Goal: Task Accomplishment & Management: Use online tool/utility

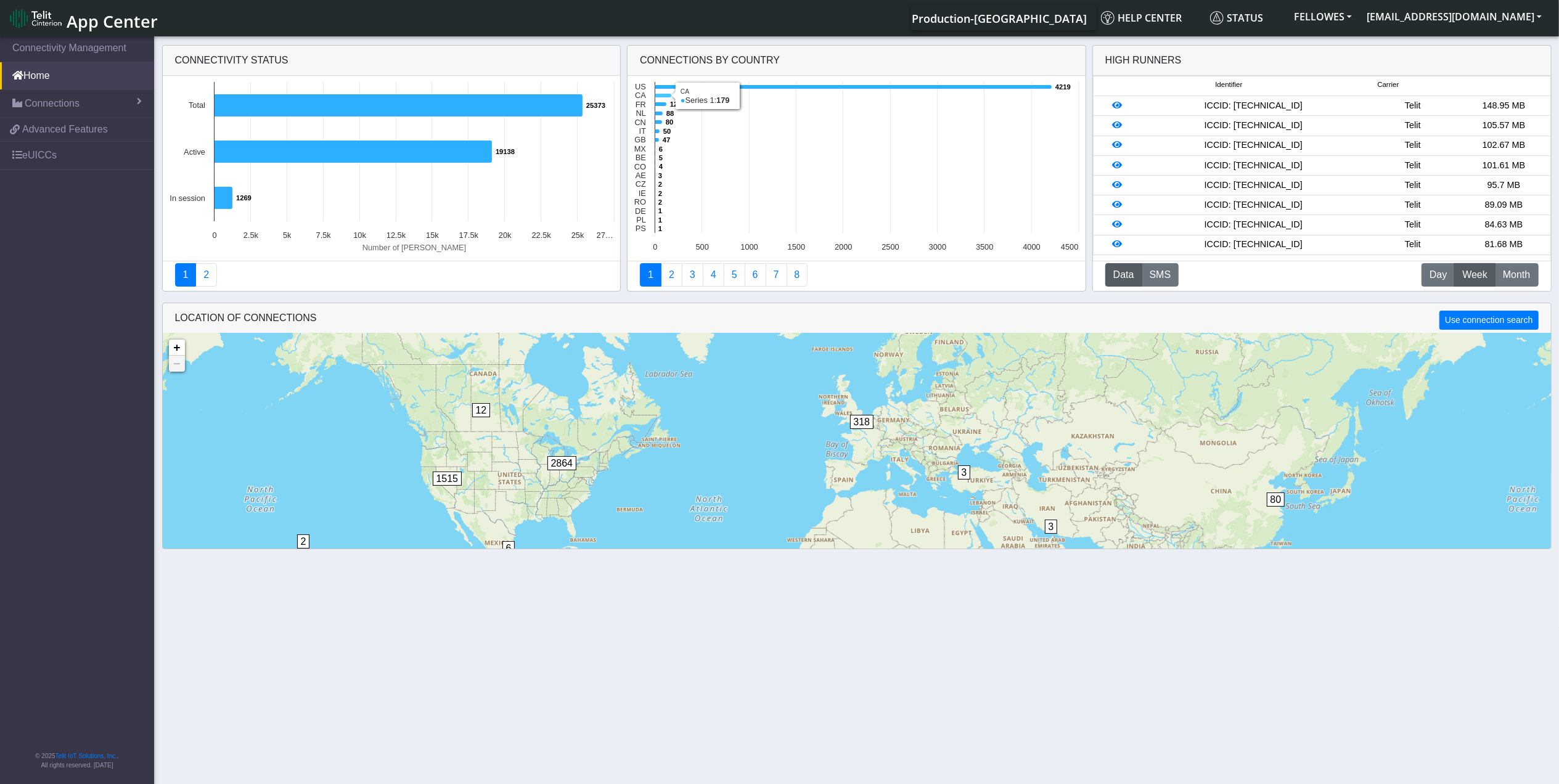
click at [659, 96] on icon at bounding box center [664, 96] width 17 height 4
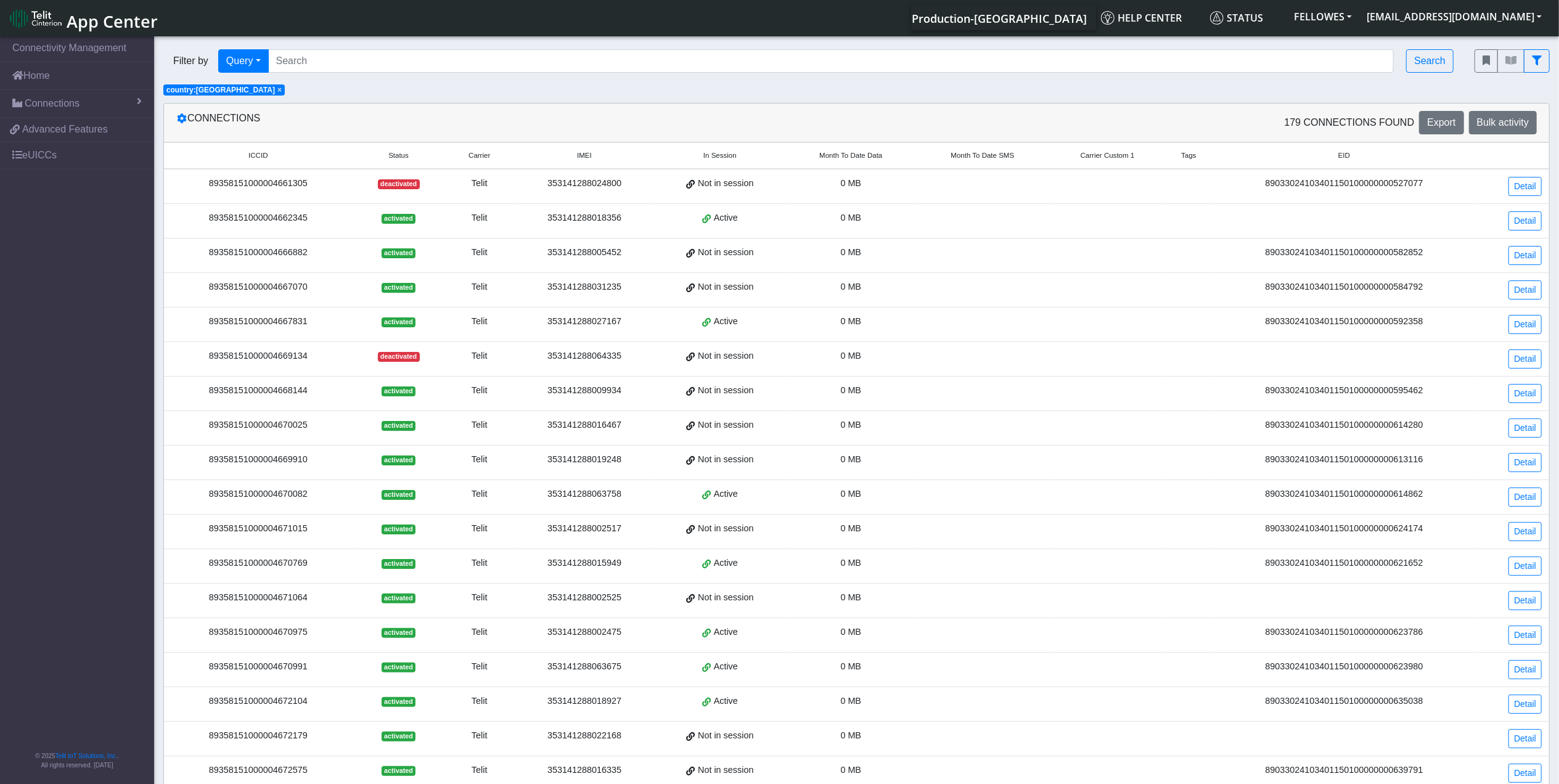
click at [844, 152] on span "Month To Date Data" at bounding box center [851, 156] width 63 height 10
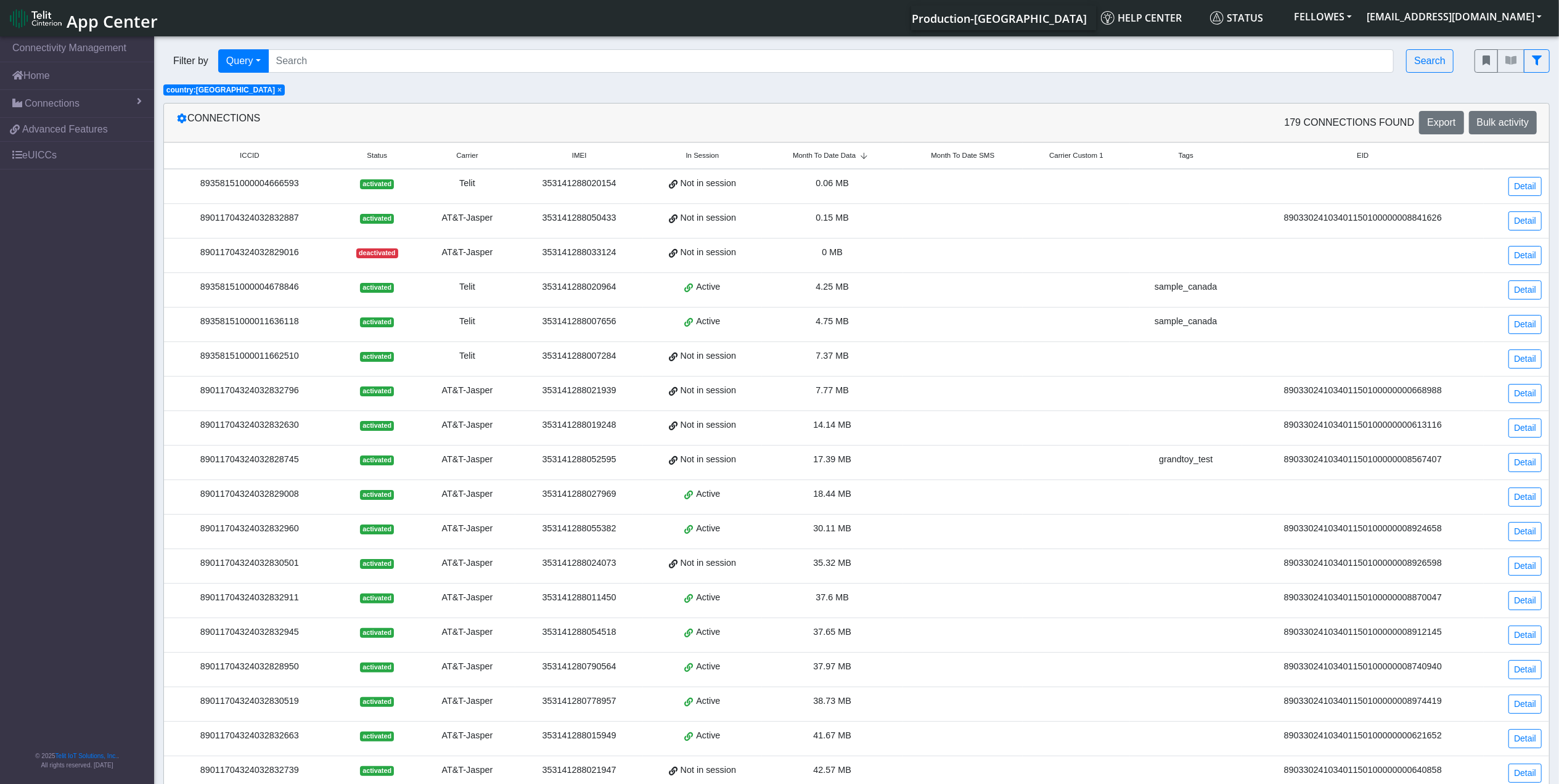
click at [844, 152] on span "Month To Date Data" at bounding box center [824, 156] width 63 height 10
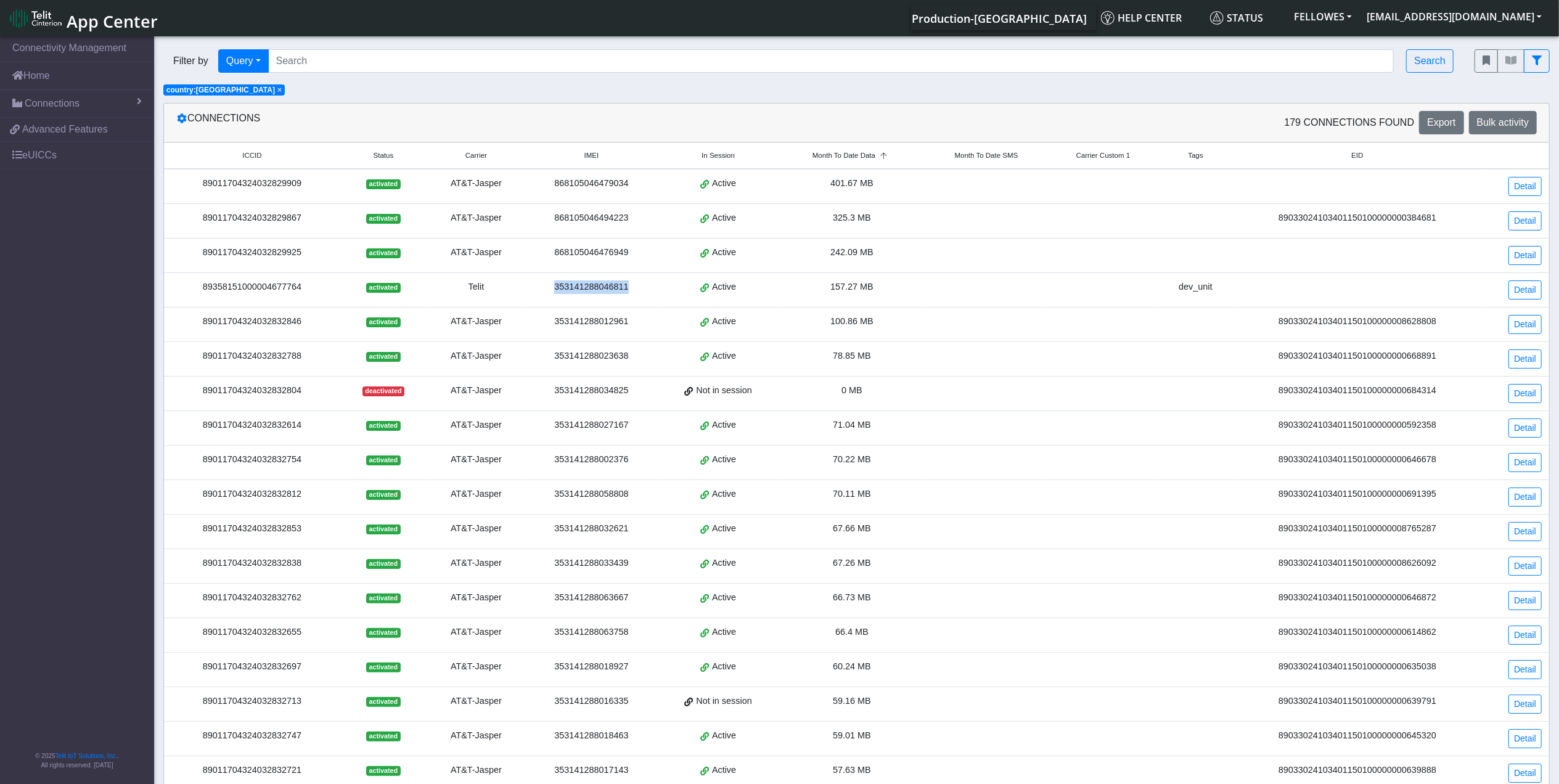
drag, startPoint x: 628, startPoint y: 294, endPoint x: 548, endPoint y: 287, distance: 80.3
click at [548, 287] on div "353141288046811" at bounding box center [591, 287] width 116 height 13
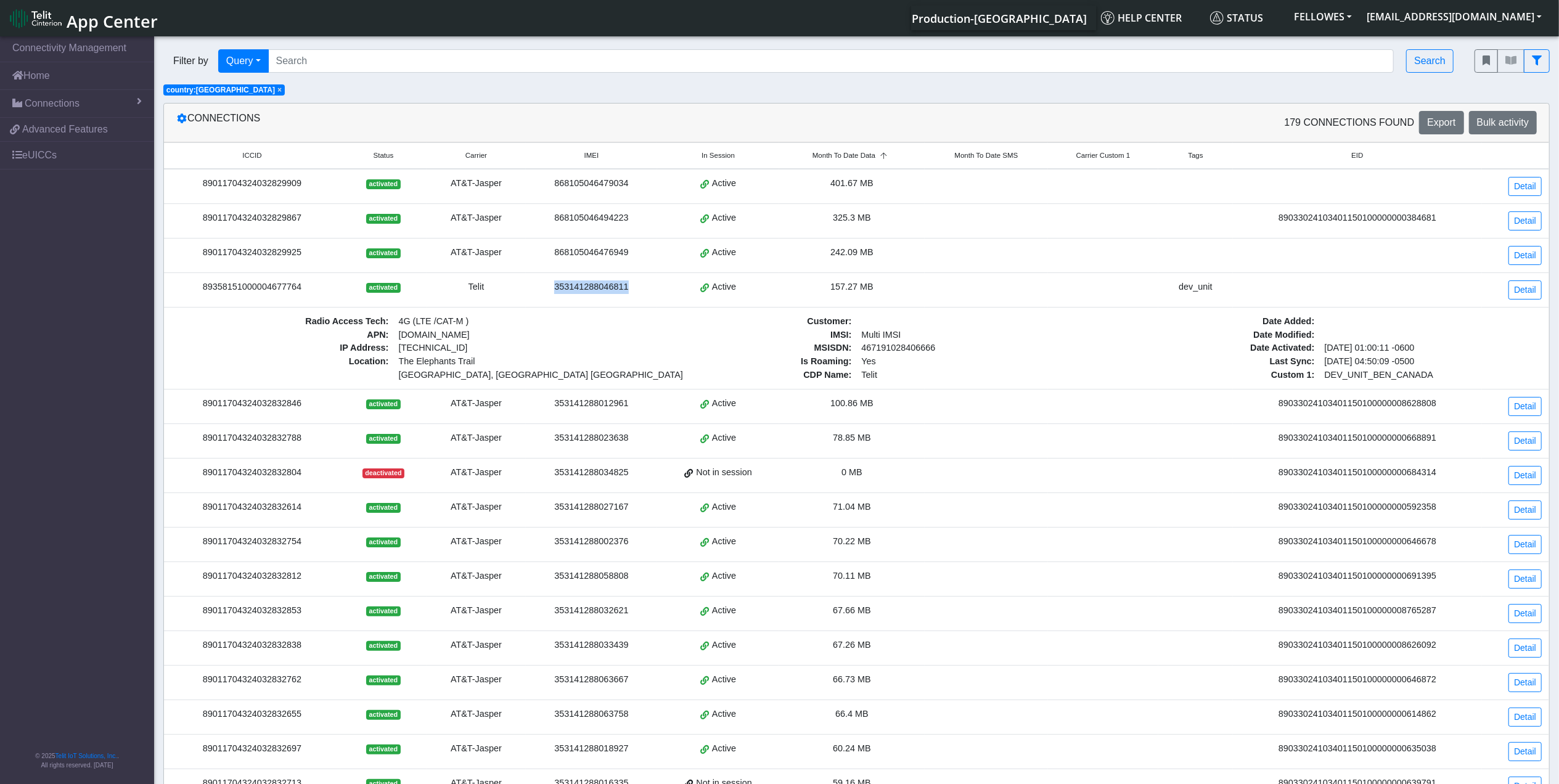
drag, startPoint x: 548, startPoint y: 287, endPoint x: 598, endPoint y: 292, distance: 50.2
copy div "353141288046811"
click at [308, 287] on div "89358151000004677764" at bounding box center [252, 287] width 161 height 13
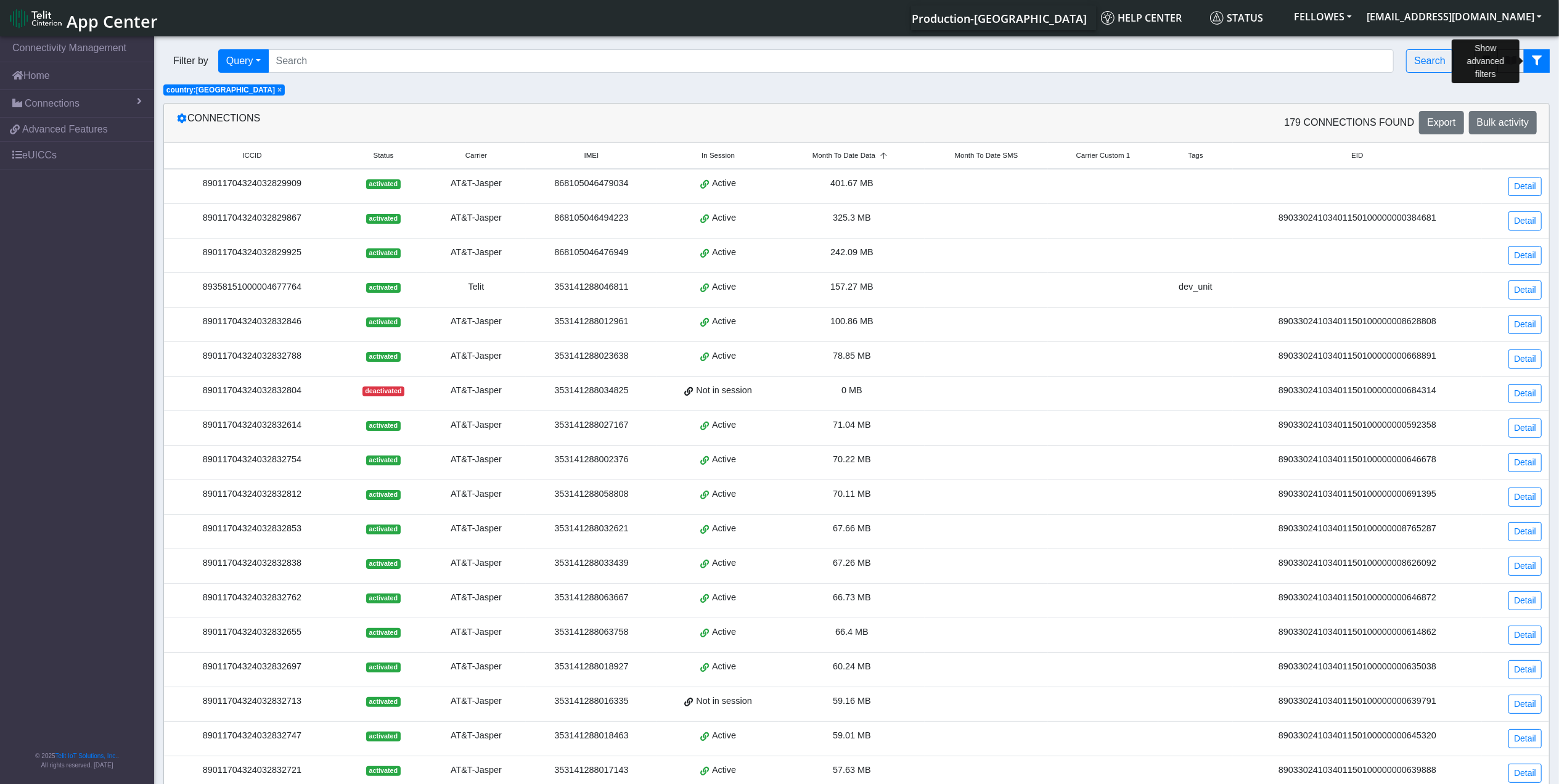
click at [1542, 53] on button "fitlers menu" at bounding box center [1537, 61] width 26 height 23
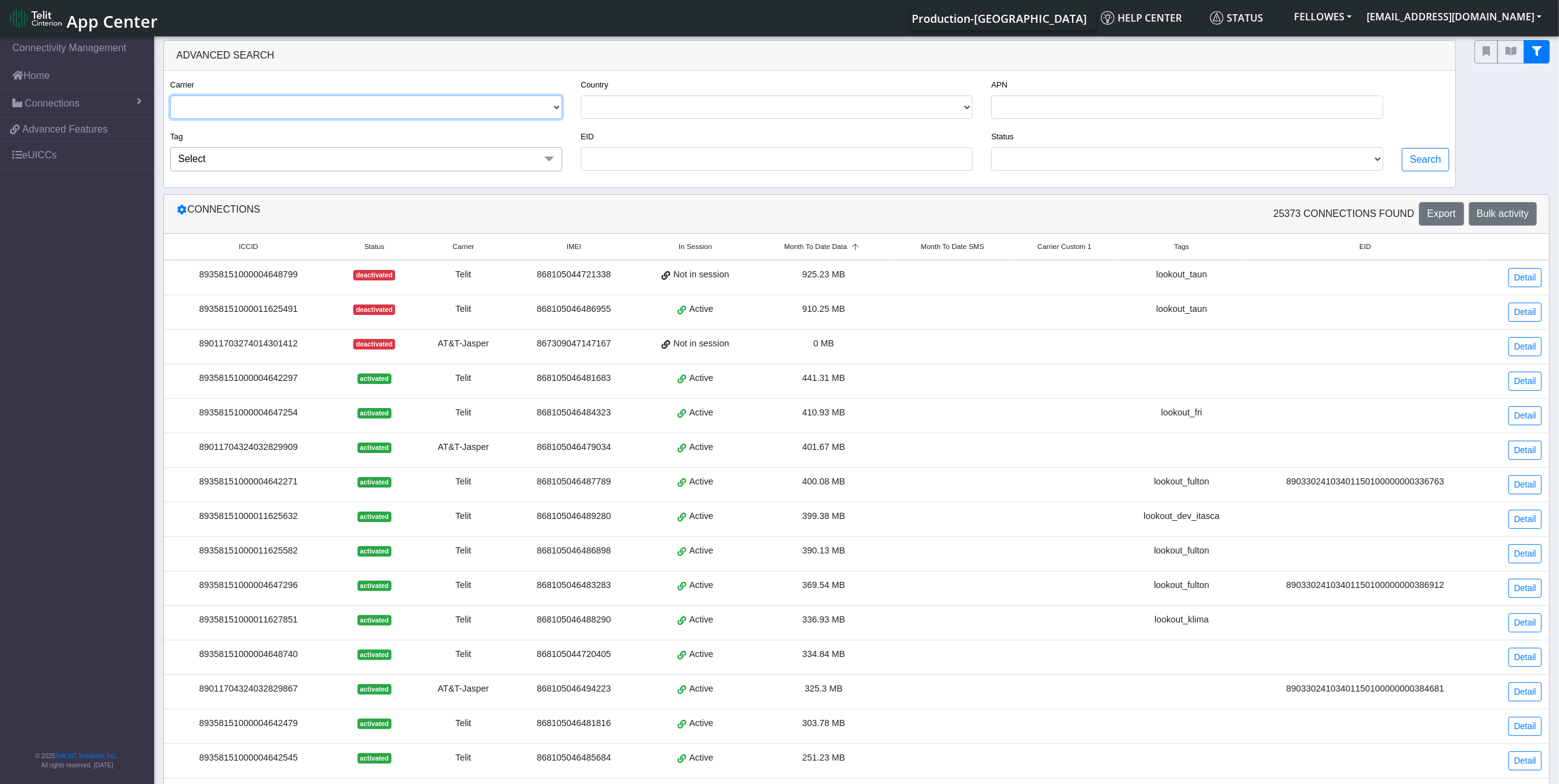
click at [436, 103] on select "TELIT AT&T-JASPER TELEFONICA" at bounding box center [366, 107] width 392 height 23
click at [170, 96] on select "TELIT AT&T-JASPER TELEFONICA" at bounding box center [366, 107] width 392 height 23
click at [1450, 165] on div "Search" at bounding box center [1425, 129] width 66 height 104
click at [1430, 156] on button "Search" at bounding box center [1425, 159] width 48 height 23
select select "telit"
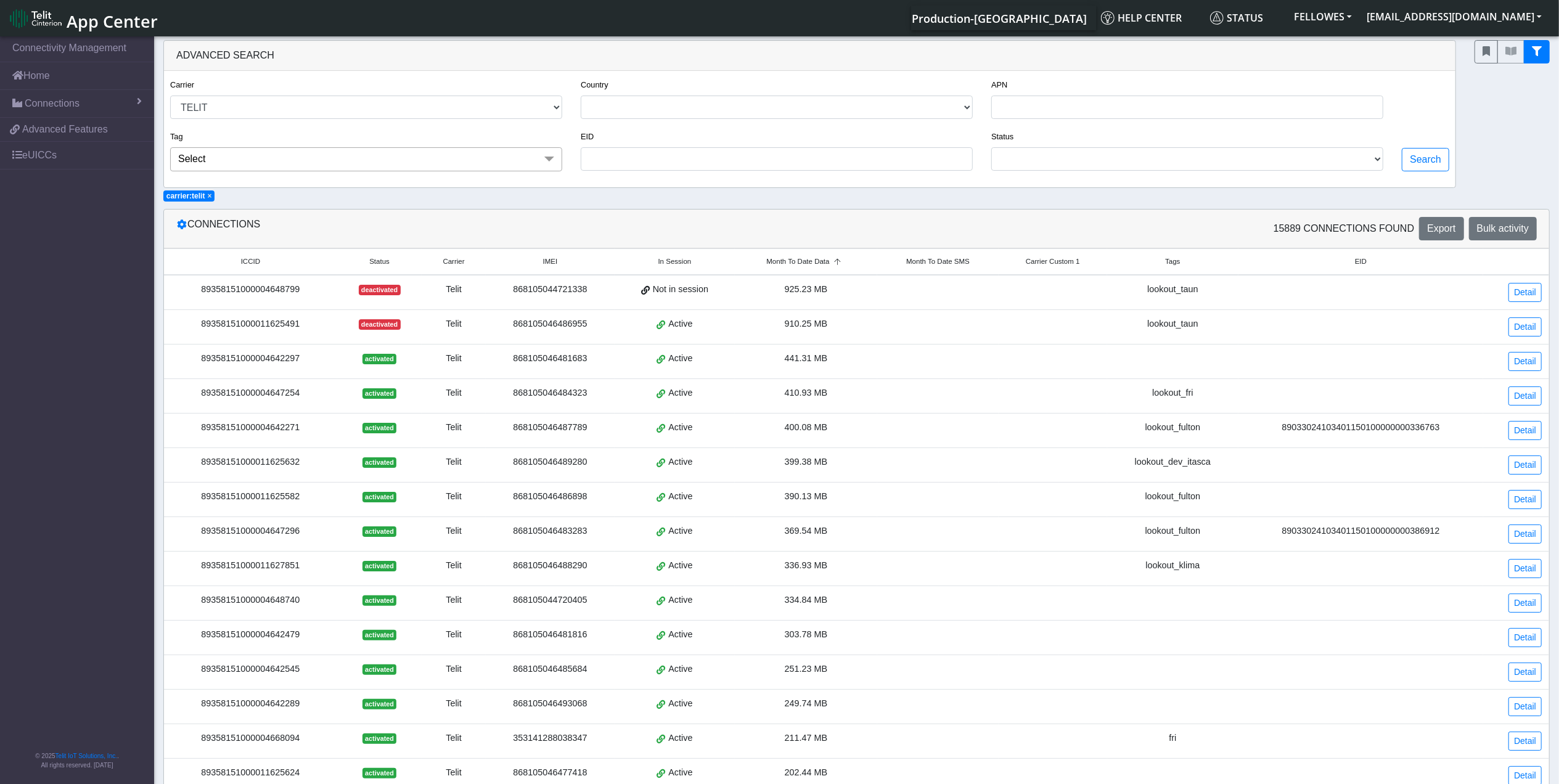
click at [810, 265] on span "Month To Date Data" at bounding box center [797, 262] width 63 height 10
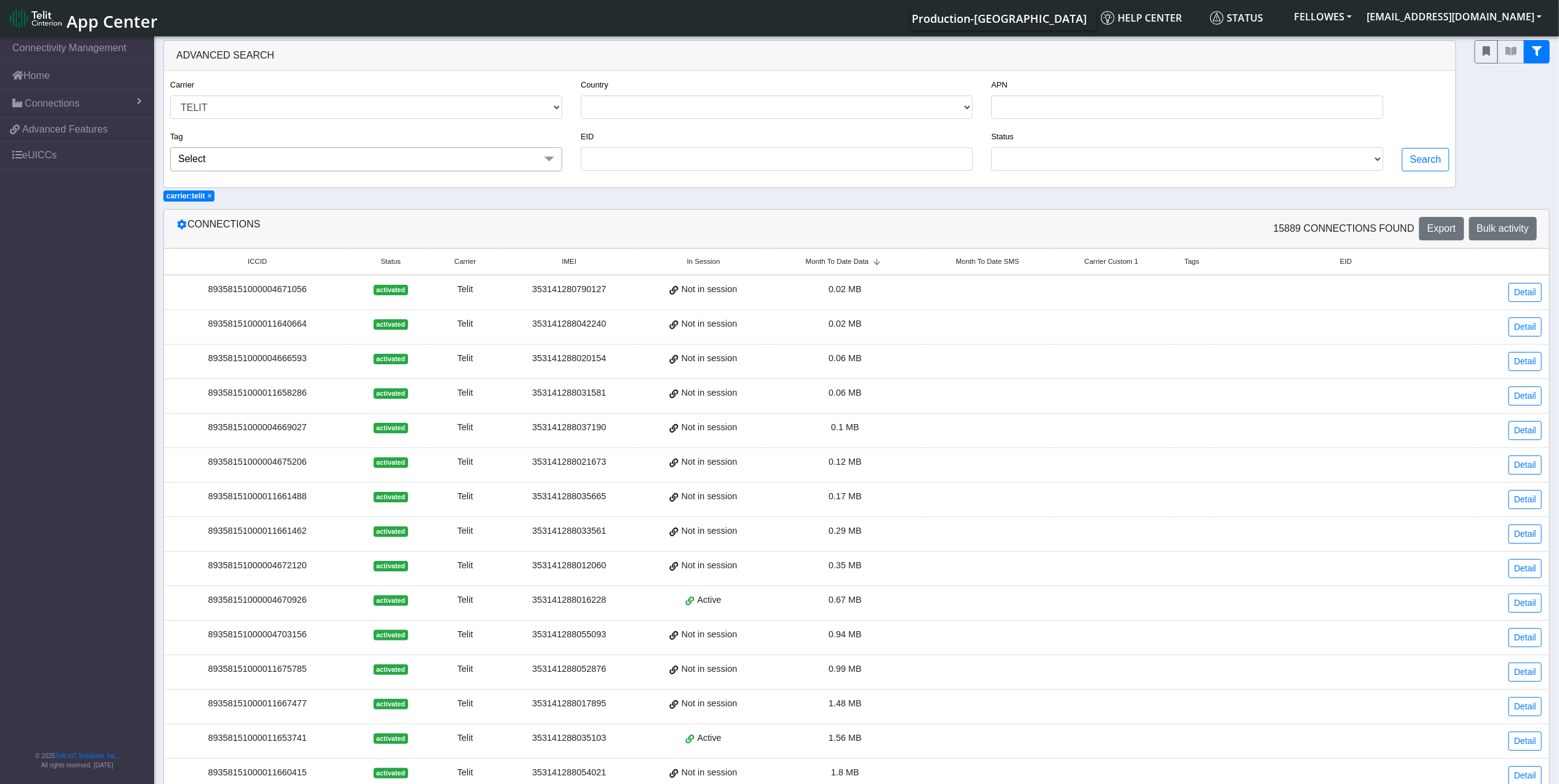
click at [815, 262] on span "Month To Date Data" at bounding box center [837, 262] width 63 height 10
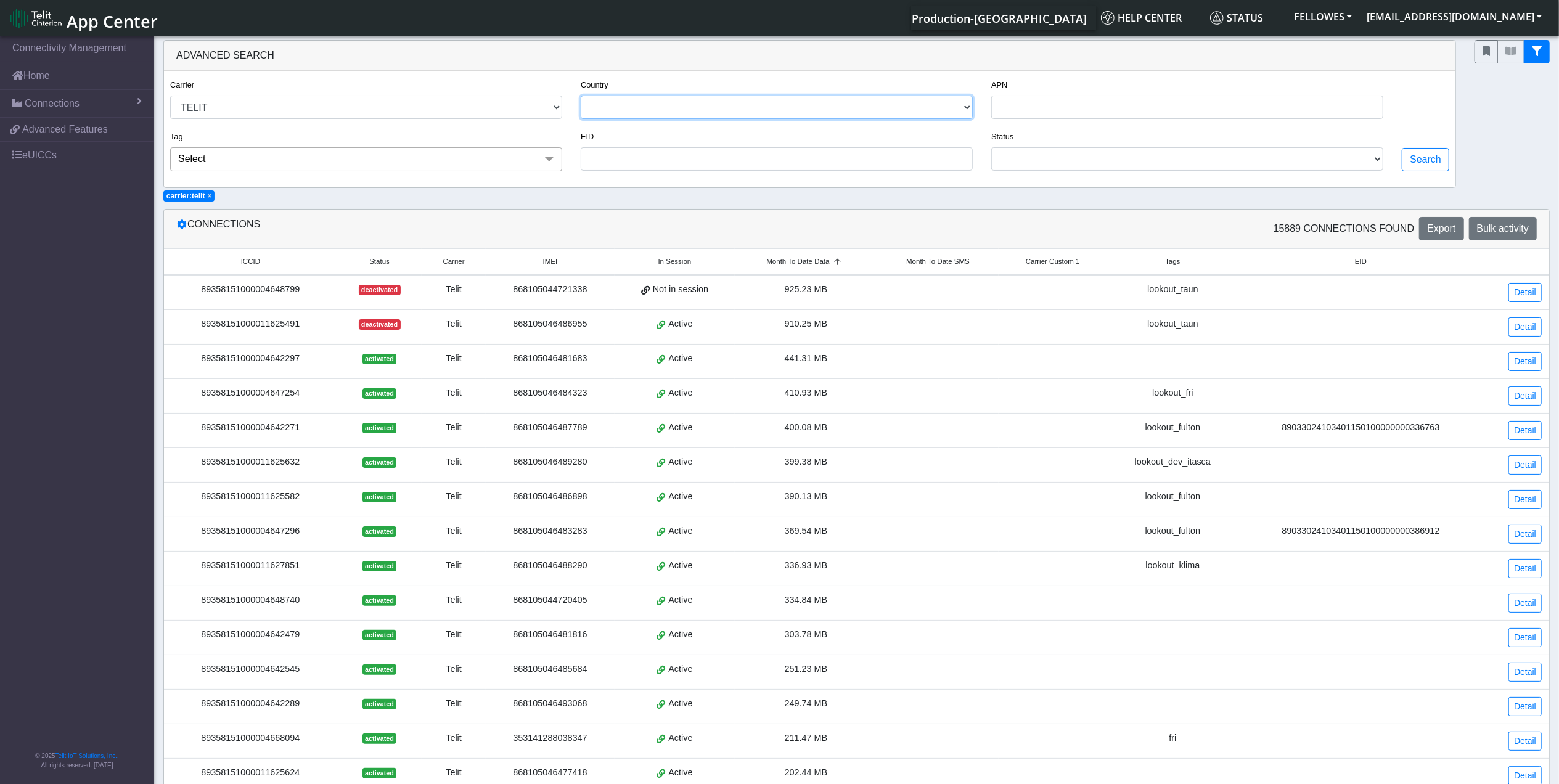
click at [661, 107] on select "[GEOGRAPHIC_DATA] [GEOGRAPHIC_DATA] [GEOGRAPHIC_DATA] [GEOGRAPHIC_DATA] [GEOGRA…" at bounding box center [777, 107] width 392 height 23
select select "ca"
click at [581, 96] on select "[GEOGRAPHIC_DATA] [GEOGRAPHIC_DATA] [GEOGRAPHIC_DATA] [GEOGRAPHIC_DATA] [GEOGRA…" at bounding box center [777, 107] width 392 height 23
click at [1421, 161] on button "Search" at bounding box center [1425, 159] width 48 height 23
select select "telit"
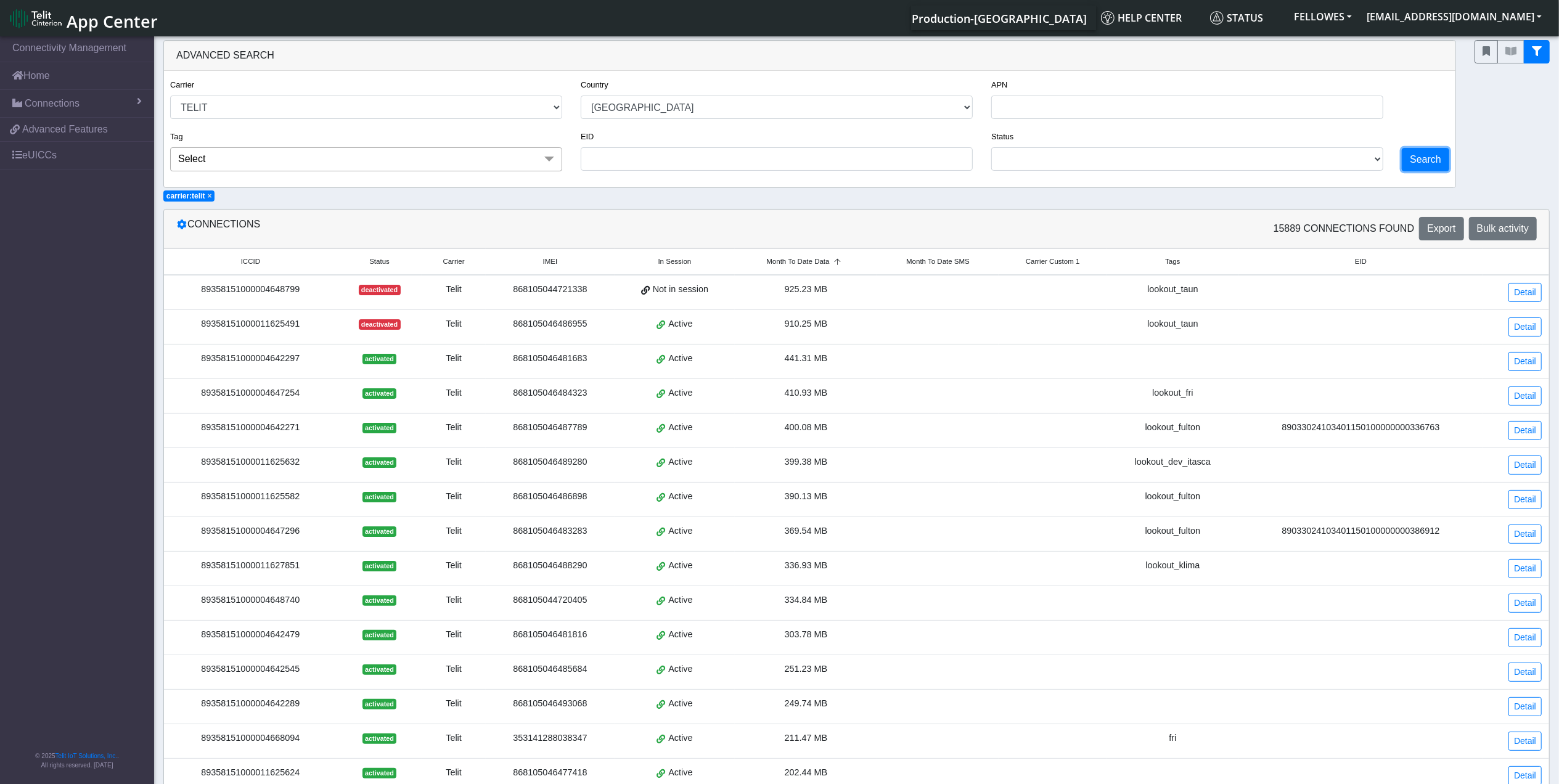
select select "ca"
